Goal: Task Accomplishment & Management: Use online tool/utility

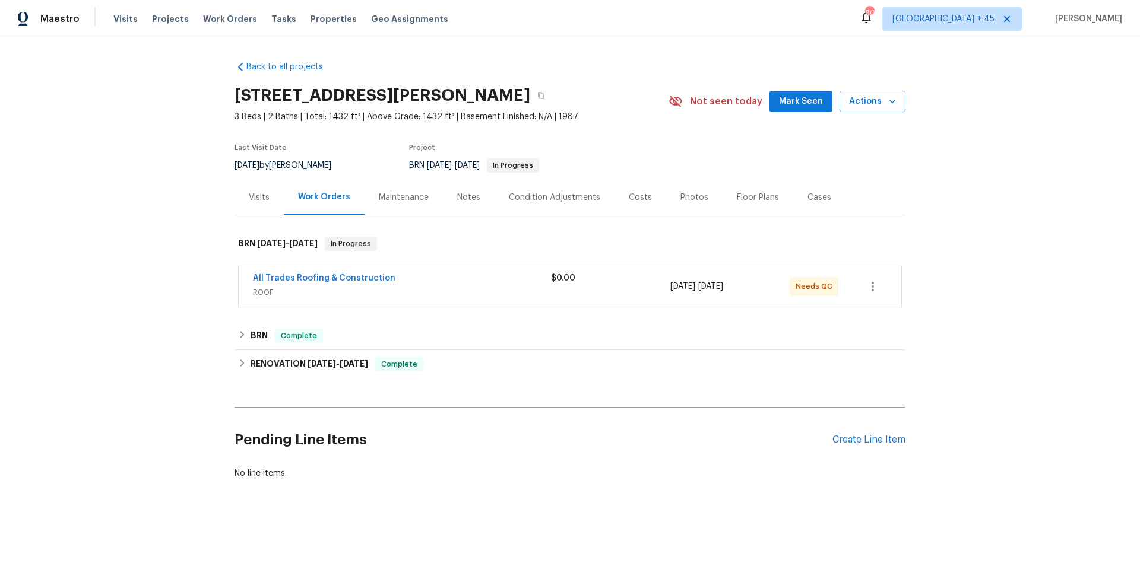
click at [299, 283] on span "All Trades Roofing & Construction" at bounding box center [324, 278] width 142 height 12
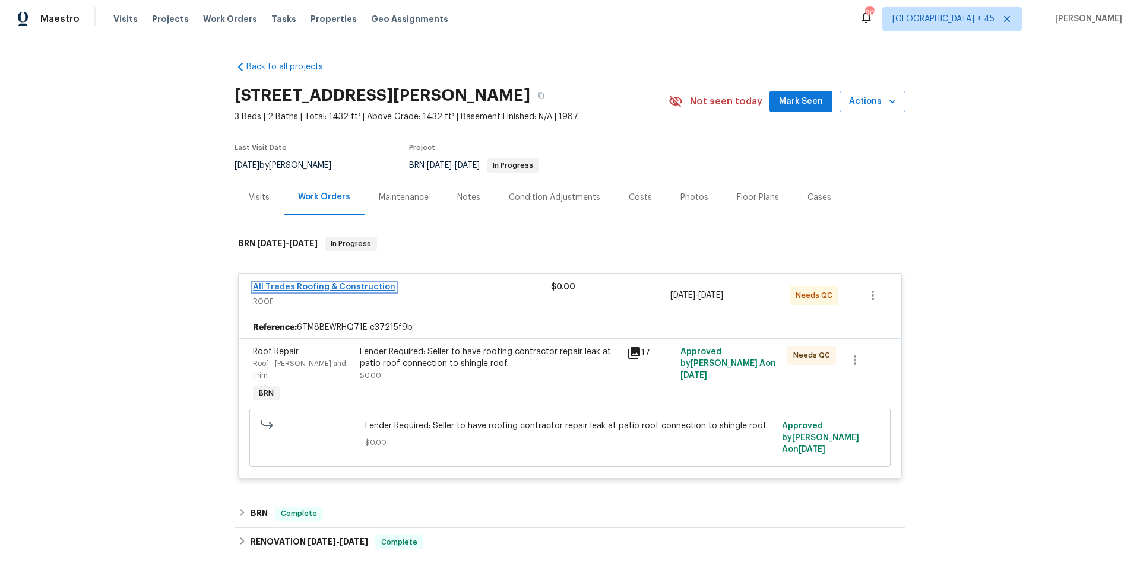
click at [293, 288] on link "All Trades Roofing & Construction" at bounding box center [324, 287] width 142 height 8
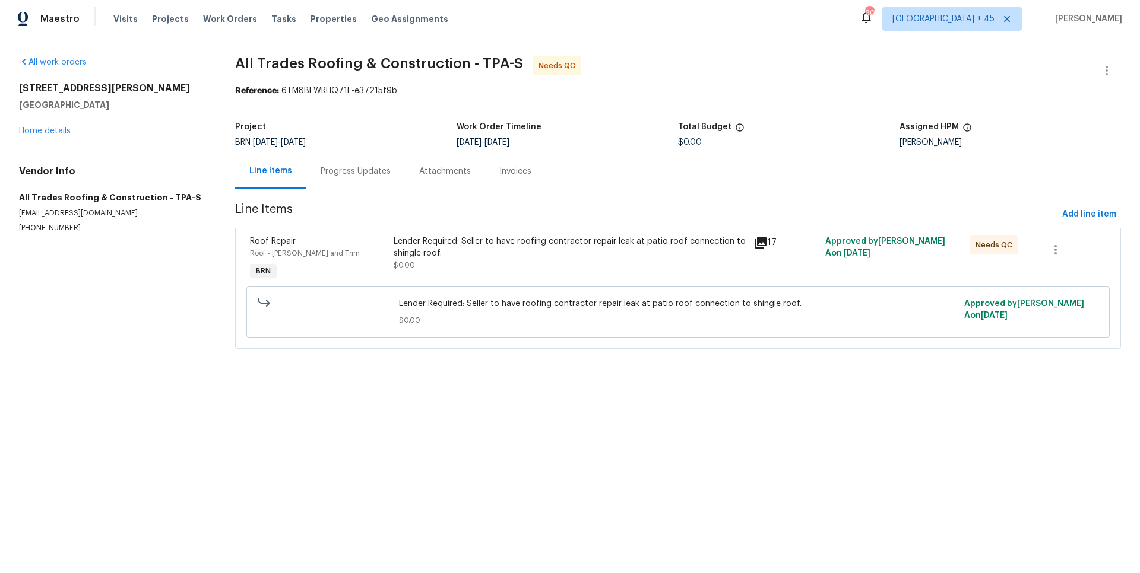
click at [513, 165] on div "Invoices" at bounding box center [515, 171] width 61 height 35
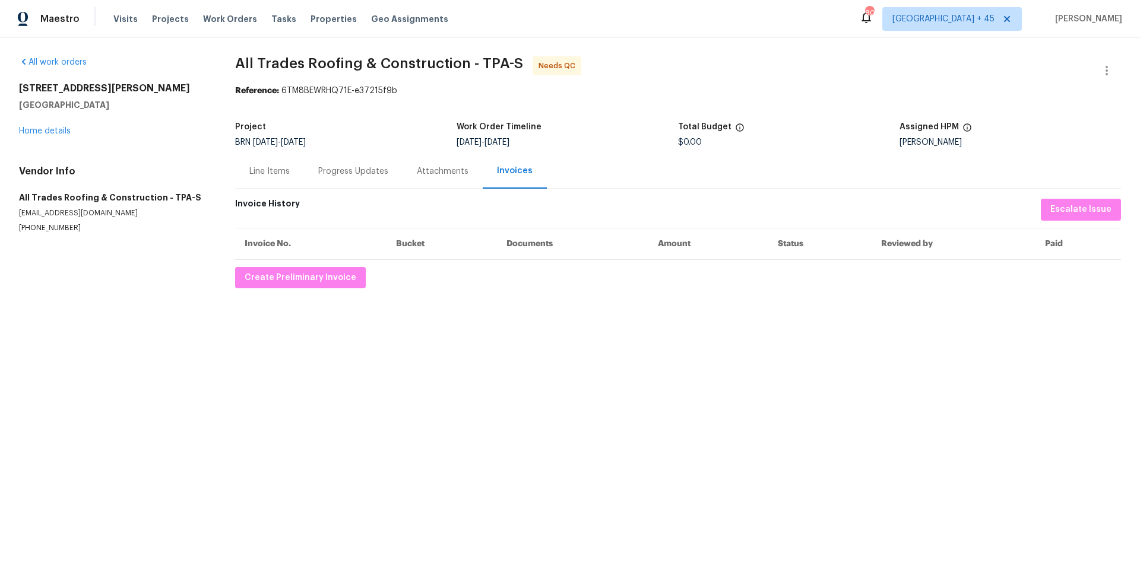
click at [275, 163] on div "Line Items" at bounding box center [269, 171] width 69 height 35
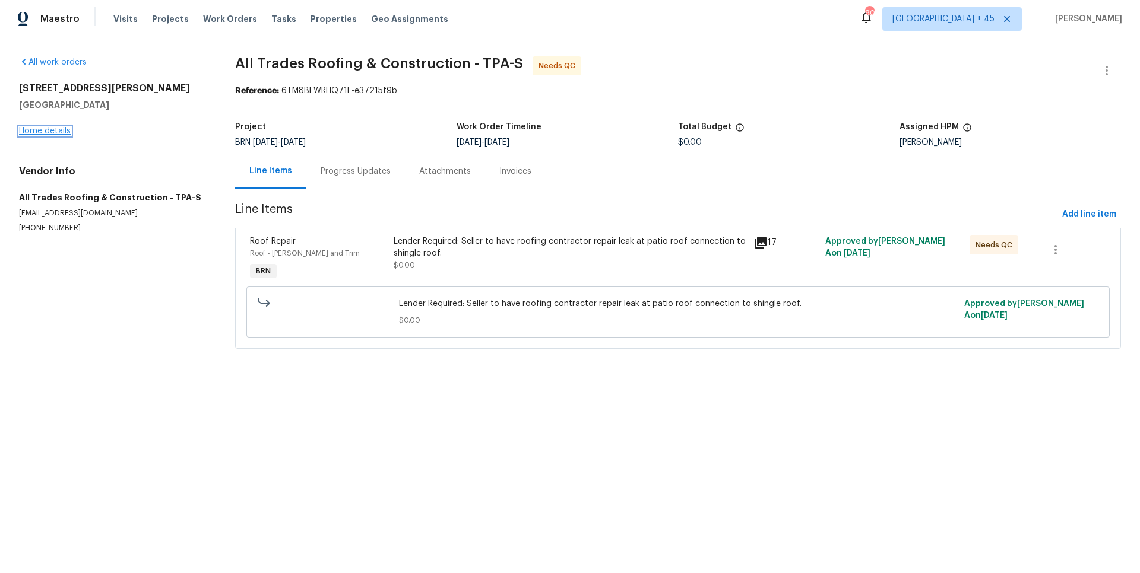
click at [62, 131] on link "Home details" at bounding box center [45, 131] width 52 height 8
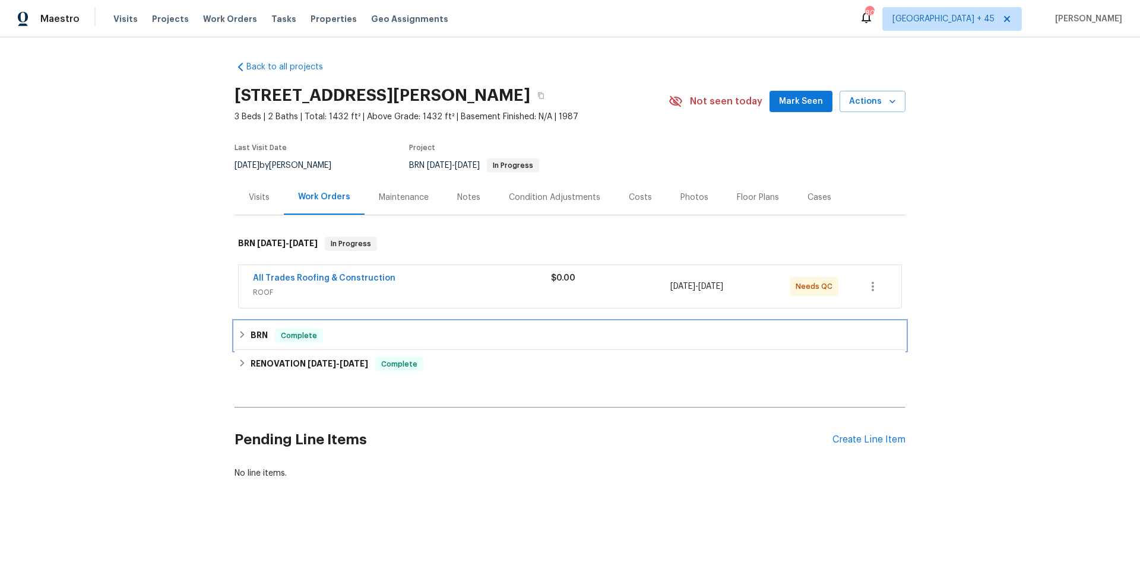
click at [314, 336] on span "Complete" at bounding box center [299, 336] width 46 height 12
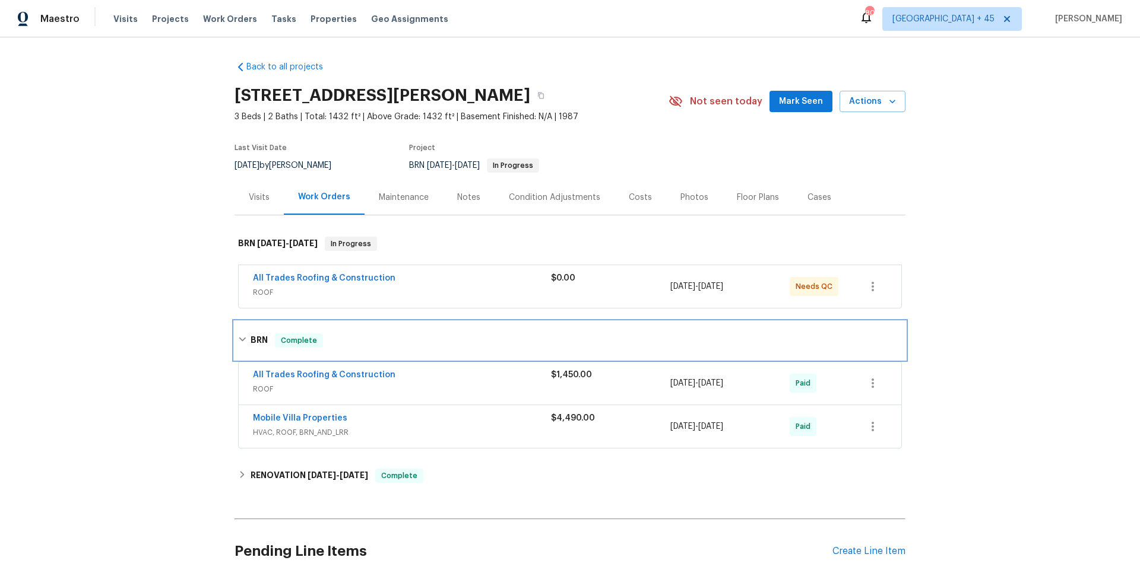
click at [295, 344] on span "Complete" at bounding box center [299, 341] width 46 height 12
